Goal: Find contact information: Find contact information

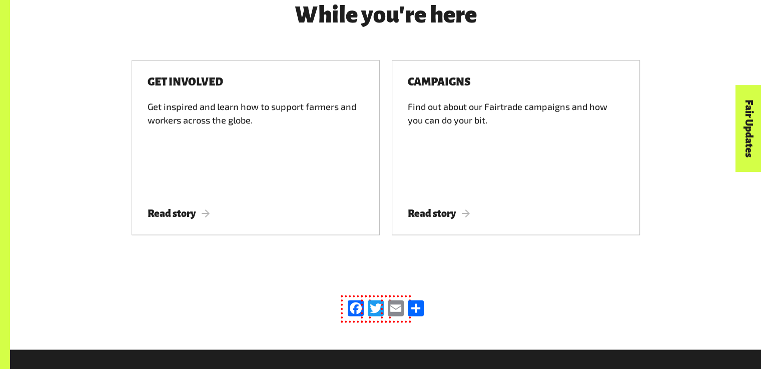
scroll to position [1352, 0]
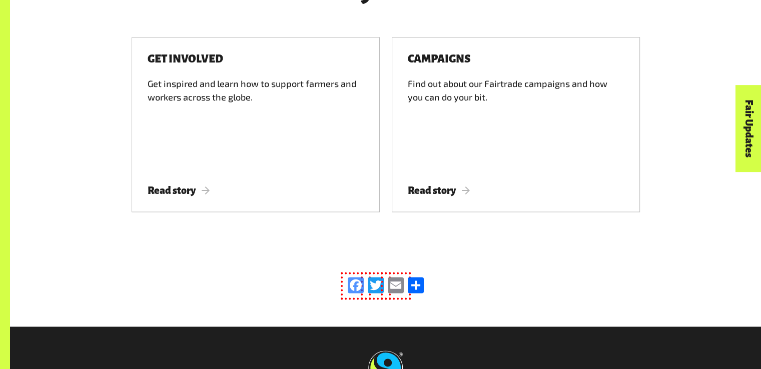
click at [355, 277] on link "Facebook" at bounding box center [356, 286] width 20 height 18
click at [693, 244] on div "Facebook Twitter Email Share" at bounding box center [386, 285] width 625 height 82
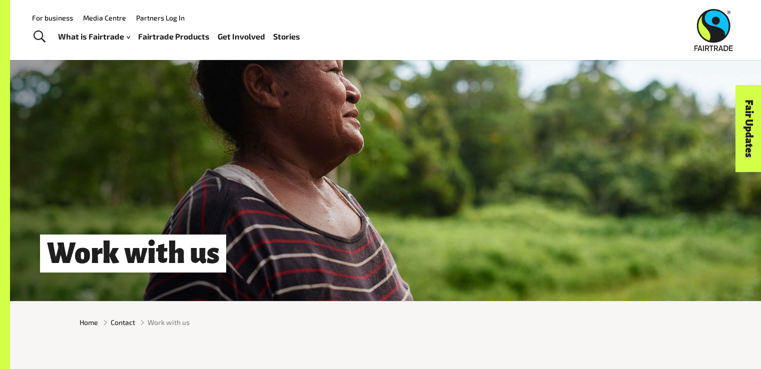
scroll to position [0, 0]
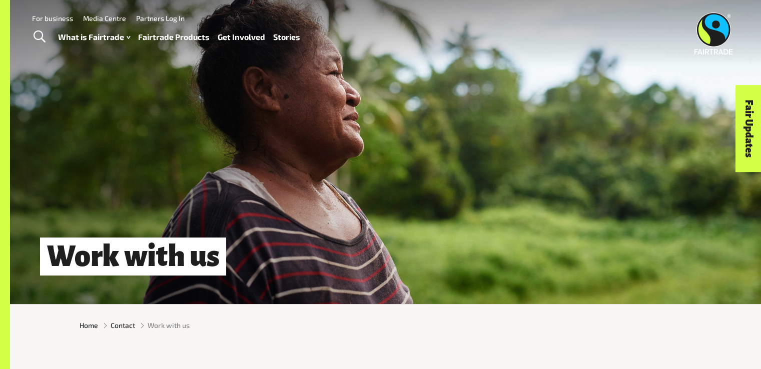
click at [101, 17] on link "Media Centre" at bounding box center [104, 18] width 43 height 9
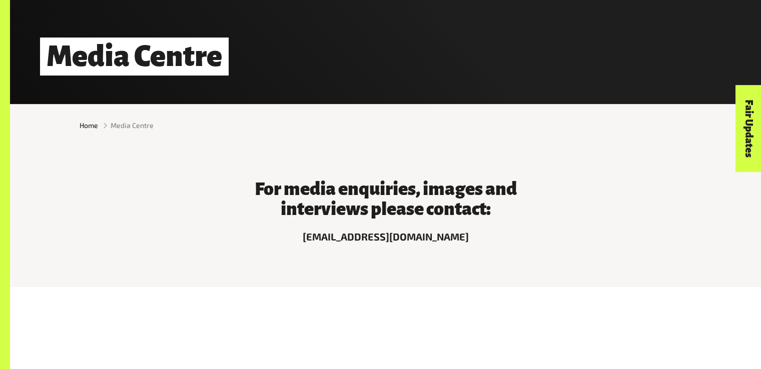
scroll to position [400, 0]
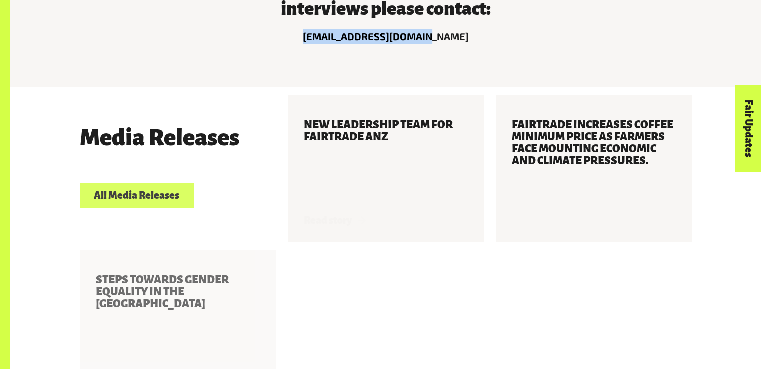
drag, startPoint x: 314, startPoint y: 39, endPoint x: 459, endPoint y: 33, distance: 145.3
click at [459, 33] on p "comms@fairtrade.com.au" at bounding box center [386, 36] width 300 height 15
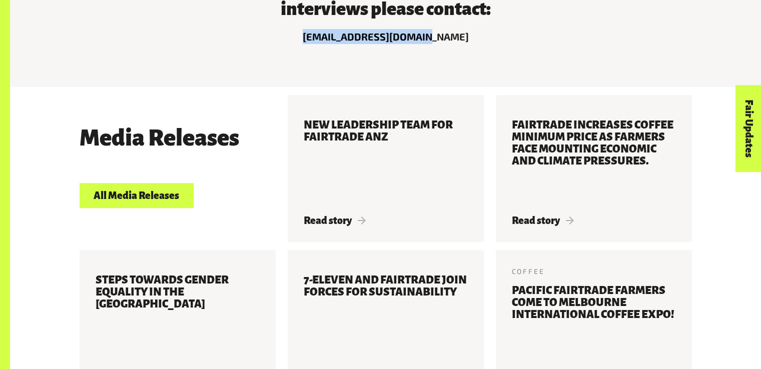
copy p "comms@fairtrade.com.au"
